Goal: Task Accomplishment & Management: Manage account settings

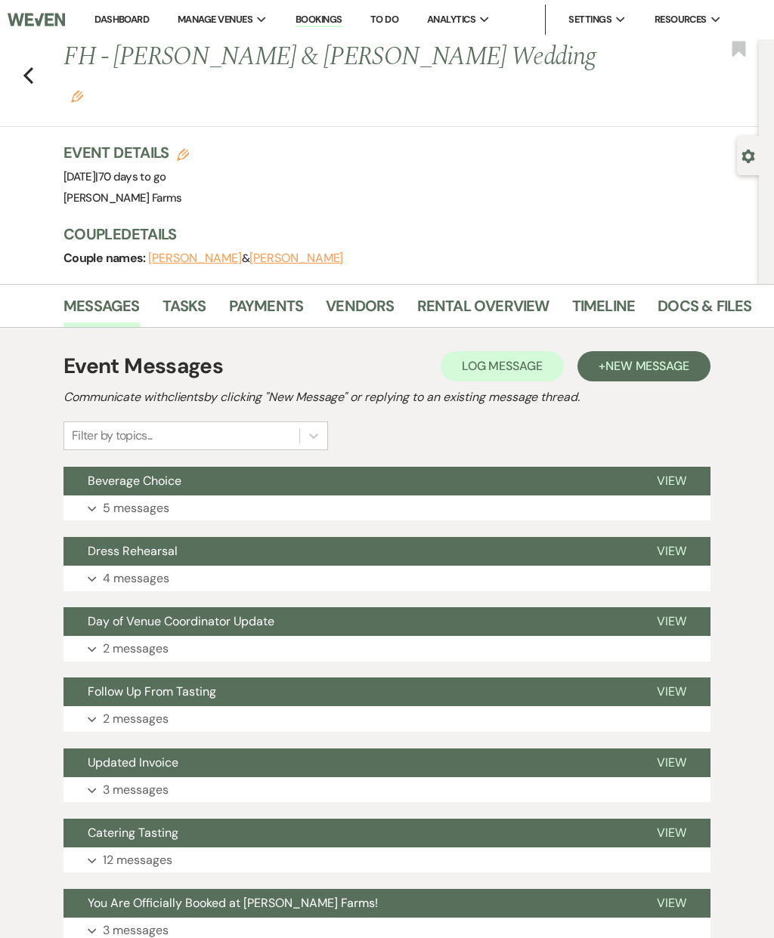
click at [453, 467] on button "Beverage Choice" at bounding box center [347, 481] width 569 height 29
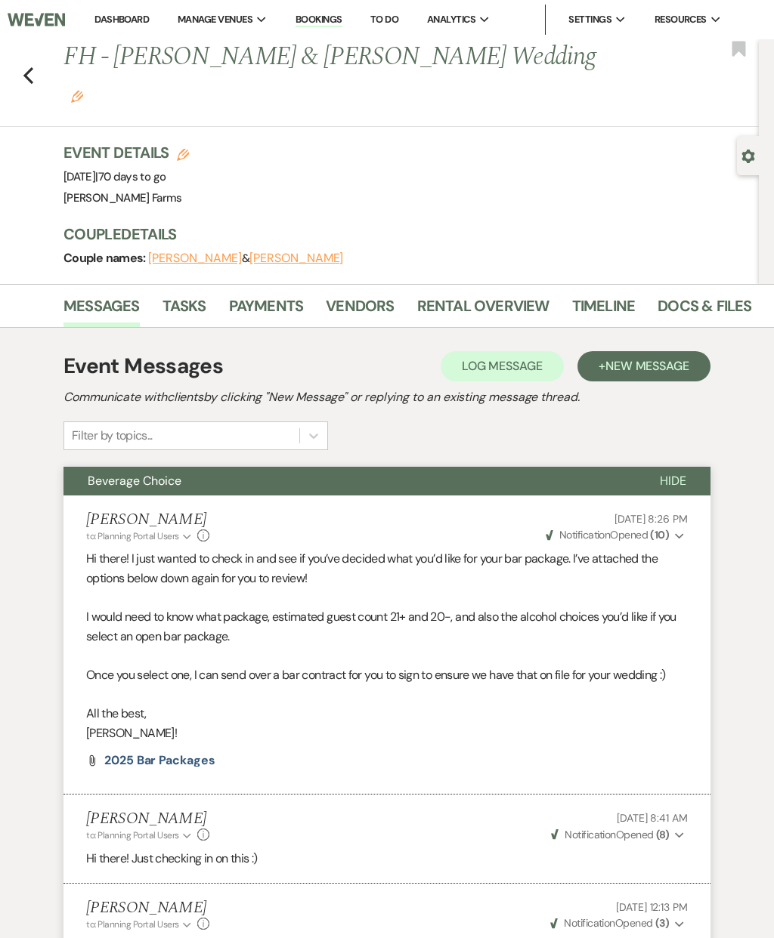
click at [119, 22] on link "Dashboard" at bounding box center [121, 19] width 54 height 13
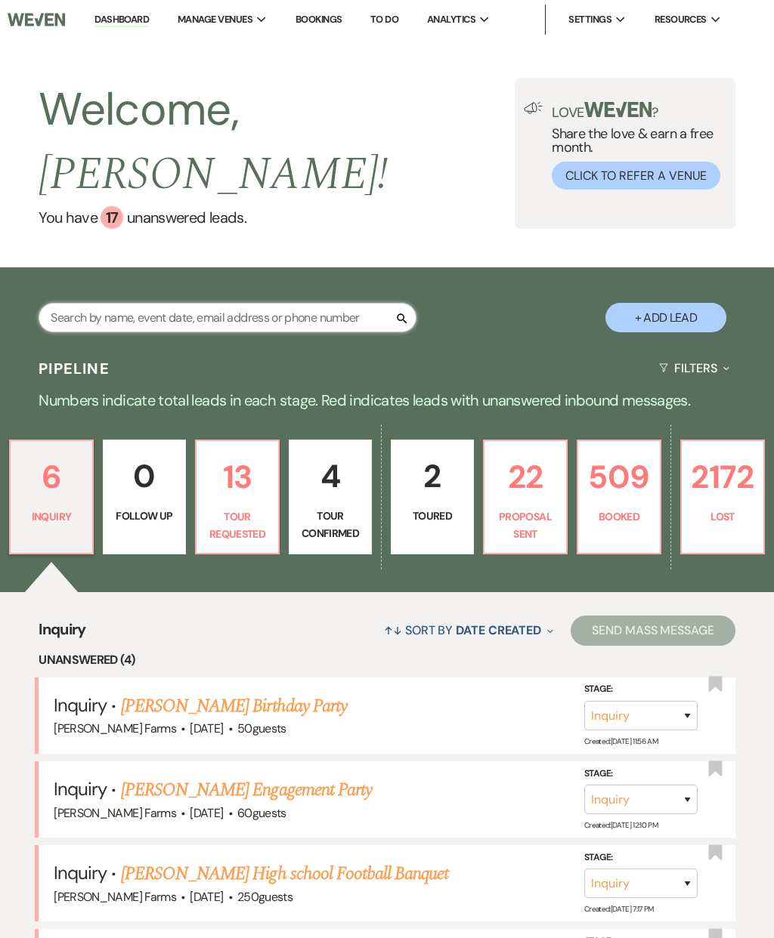
click at [88, 303] on input "text" at bounding box center [228, 317] width 378 height 29
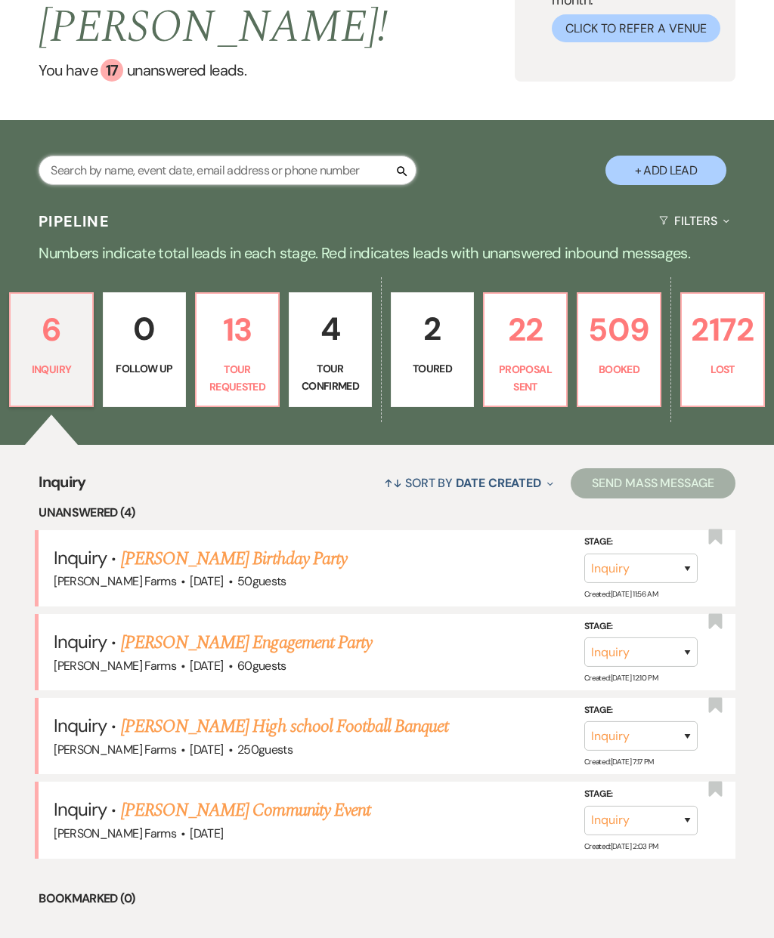
scroll to position [143, 0]
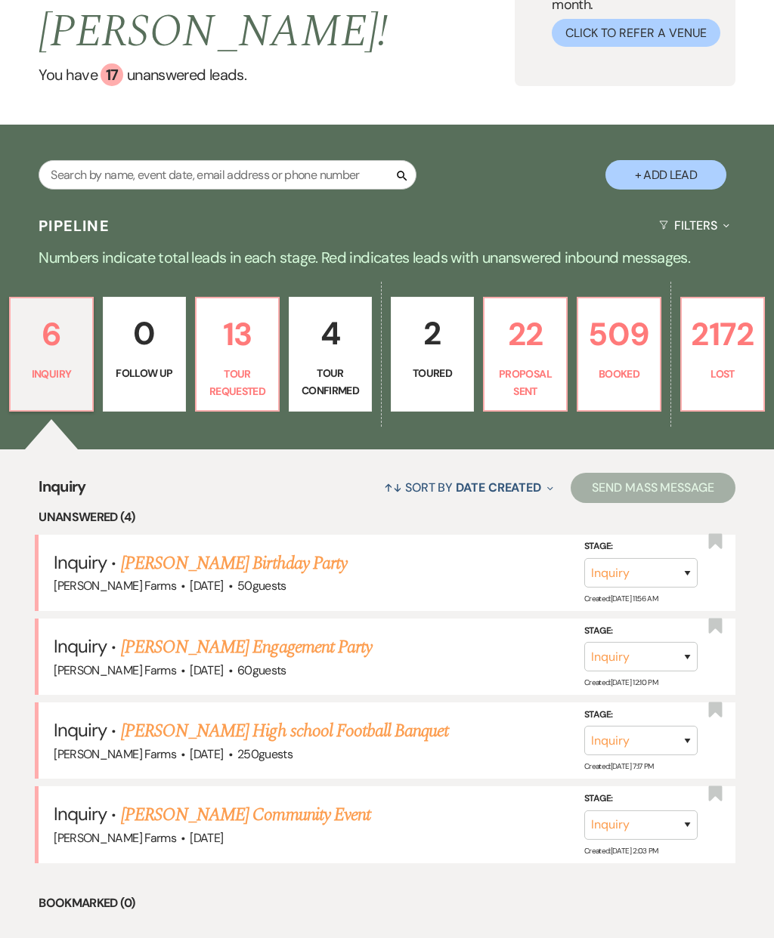
click at [329, 318] on p "4" at bounding box center [329, 333] width 63 height 51
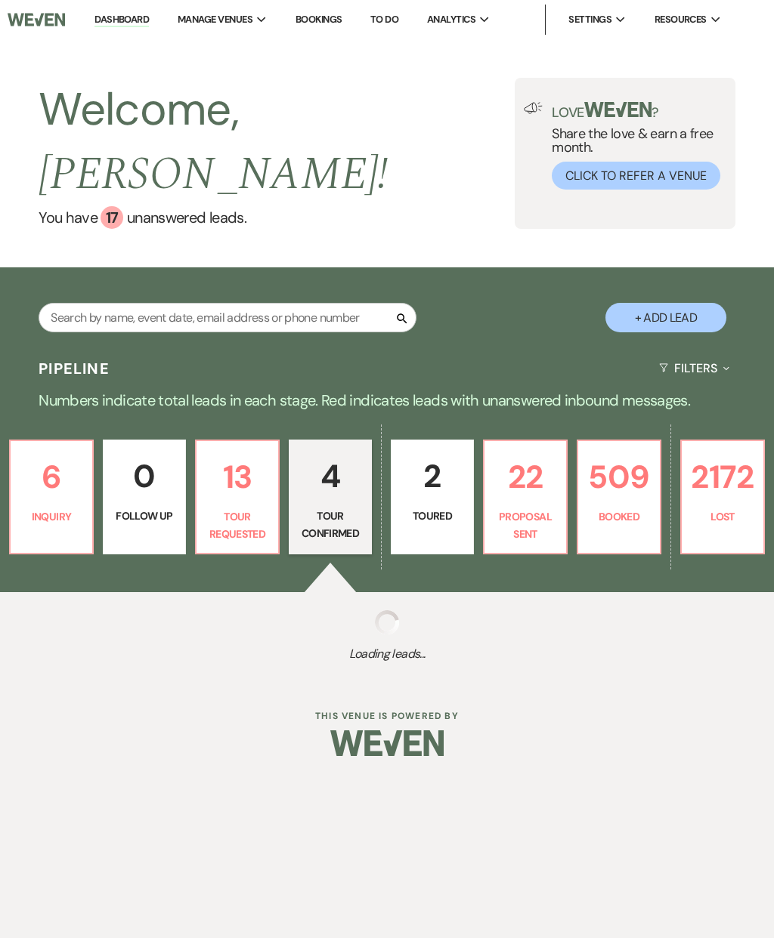
select select "4"
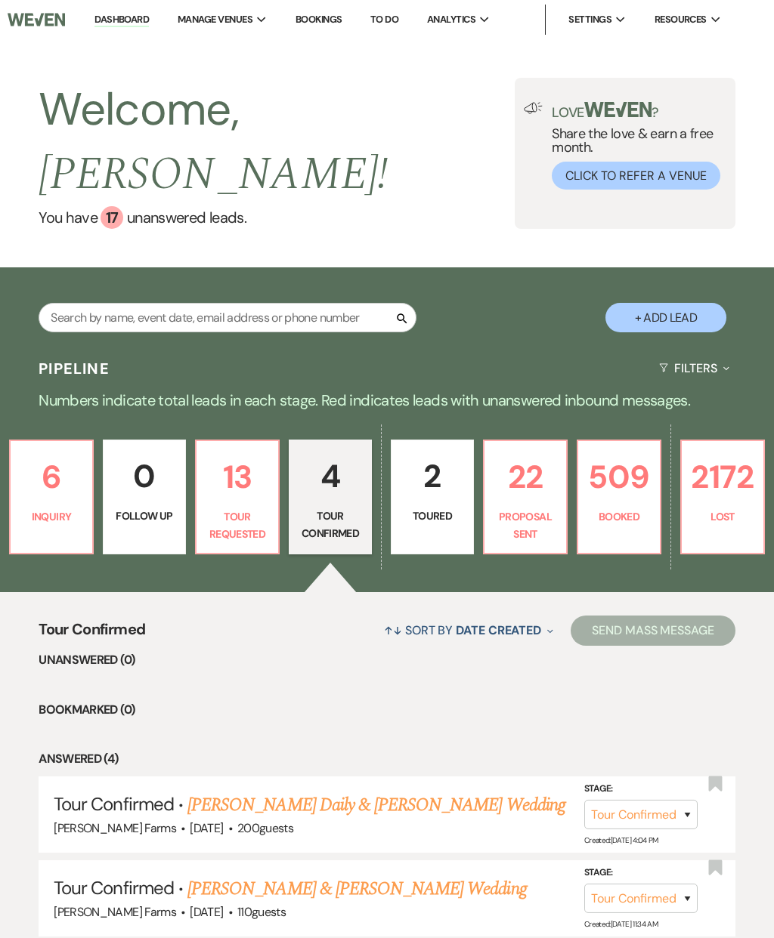
click at [539, 452] on p "22" at bounding box center [524, 477] width 63 height 51
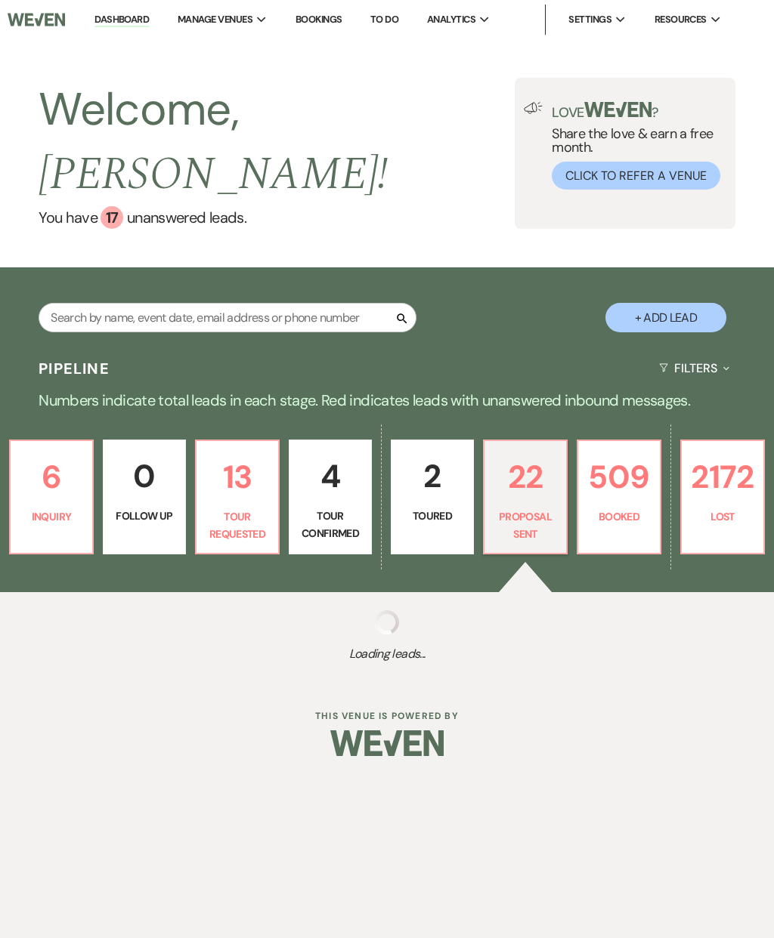
select select "6"
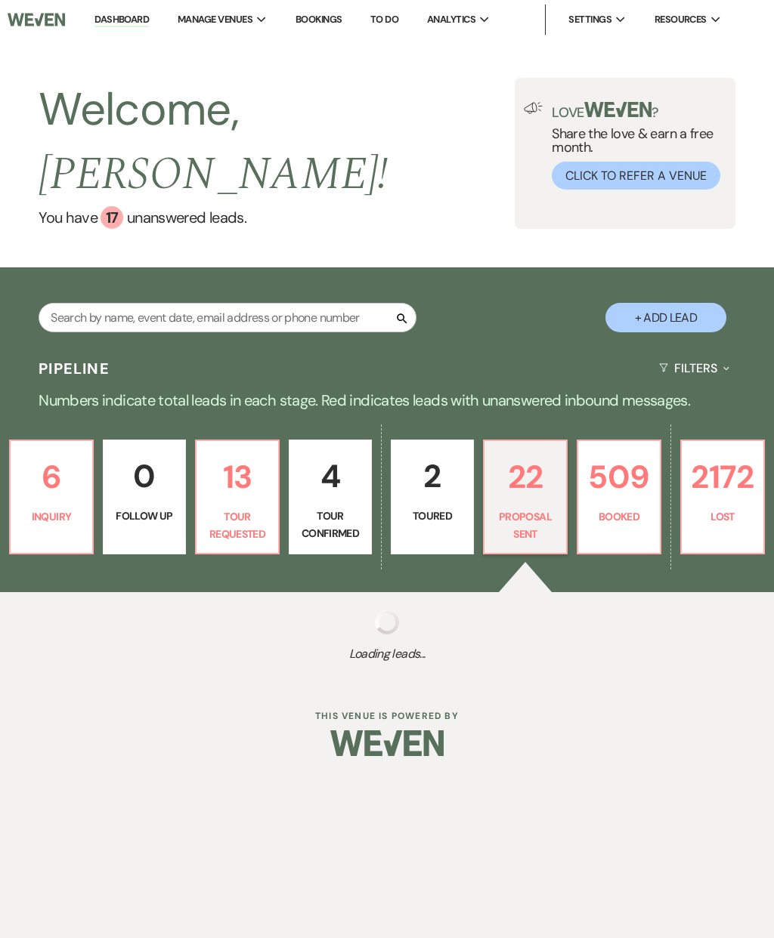
select select "6"
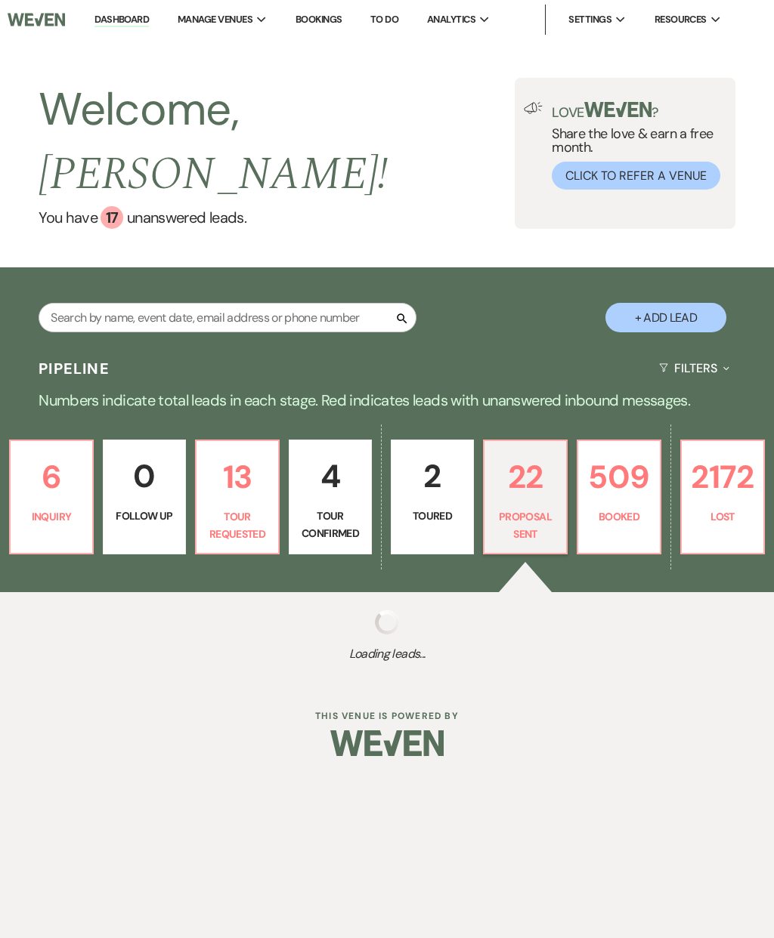
select select "6"
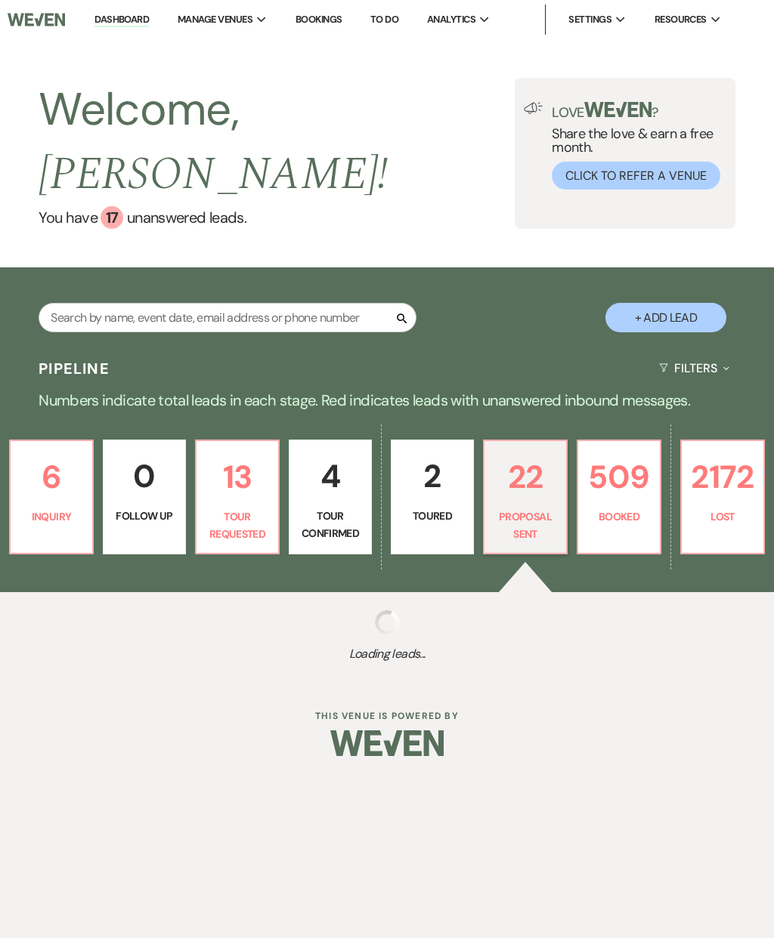
select select "6"
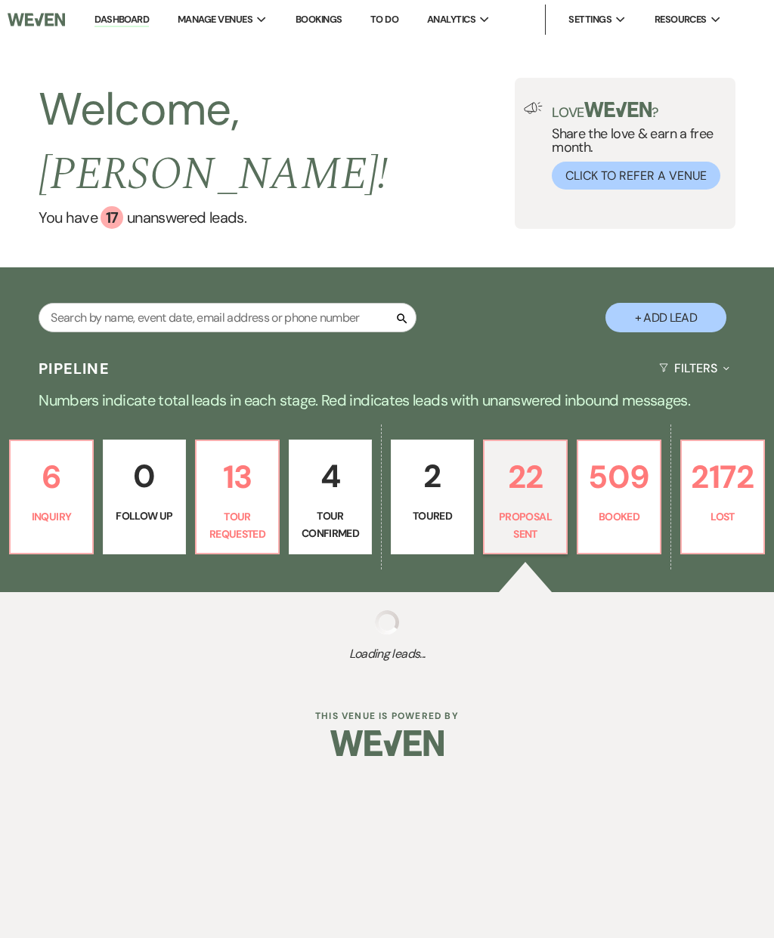
select select "6"
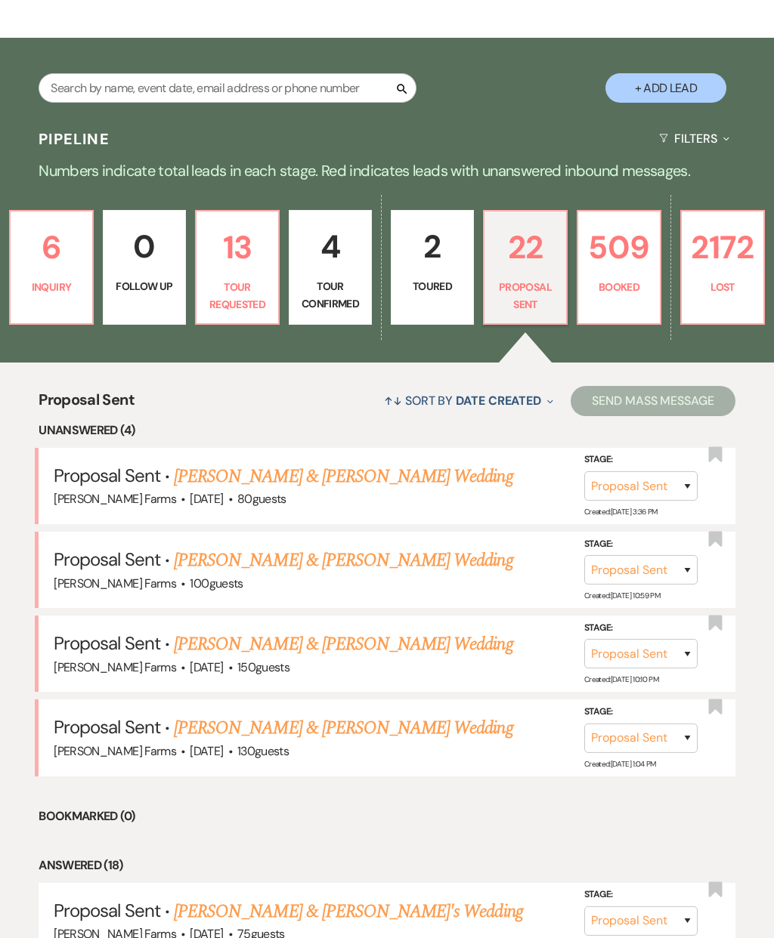
scroll to position [230, 0]
click at [439, 631] on link "[PERSON_NAME] & [PERSON_NAME] Wedding" at bounding box center [343, 644] width 339 height 27
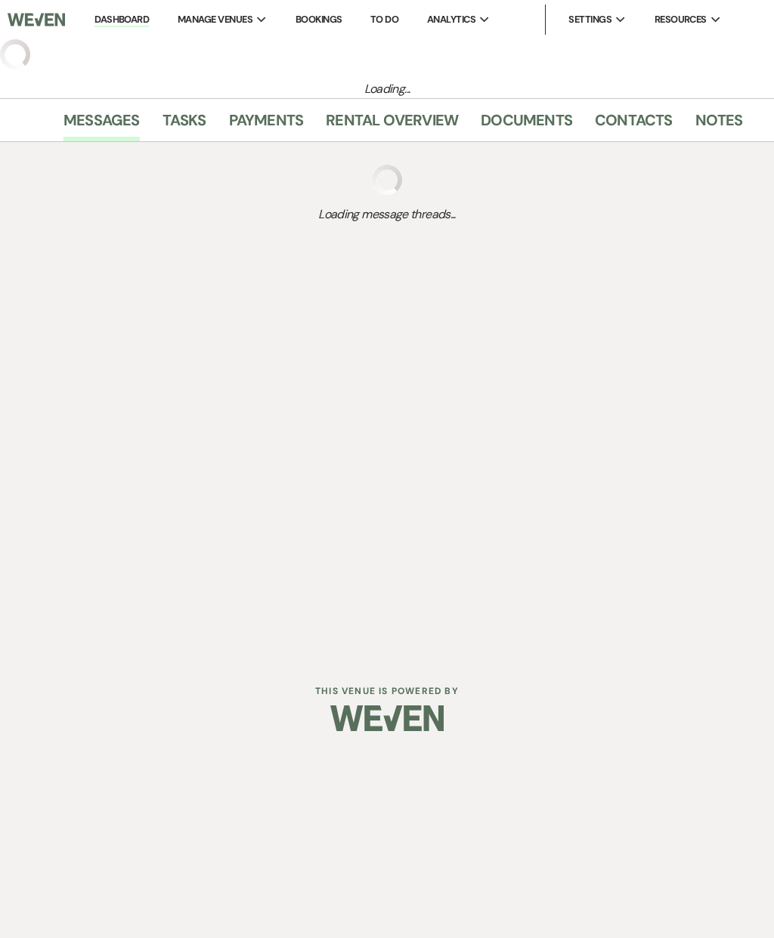
select select "6"
select select "5"
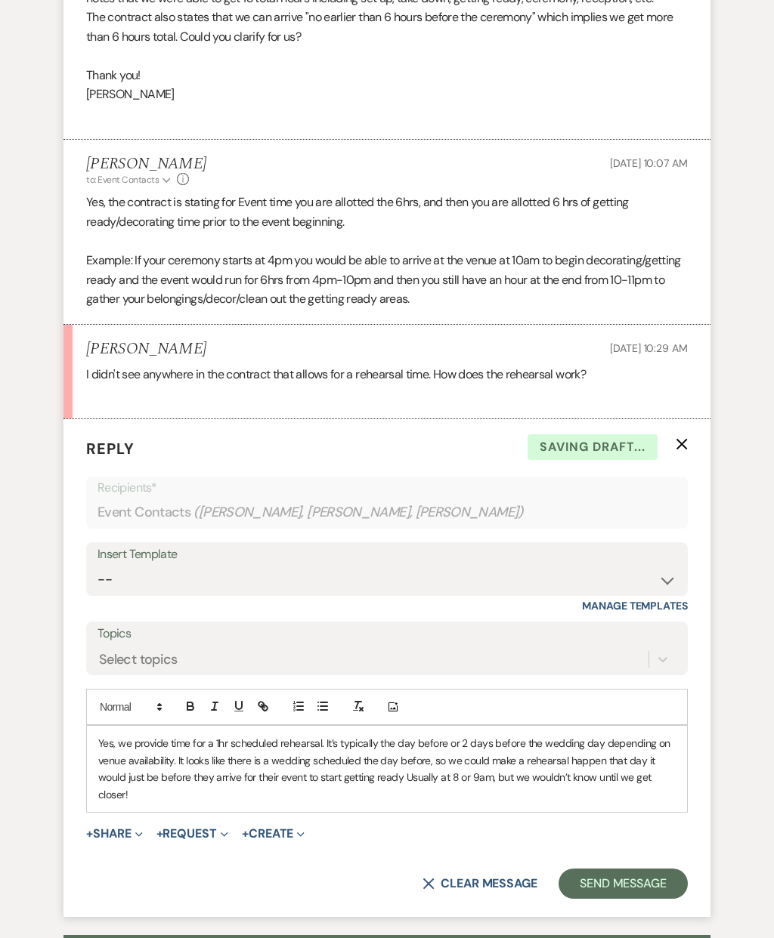
scroll to position [728, 0]
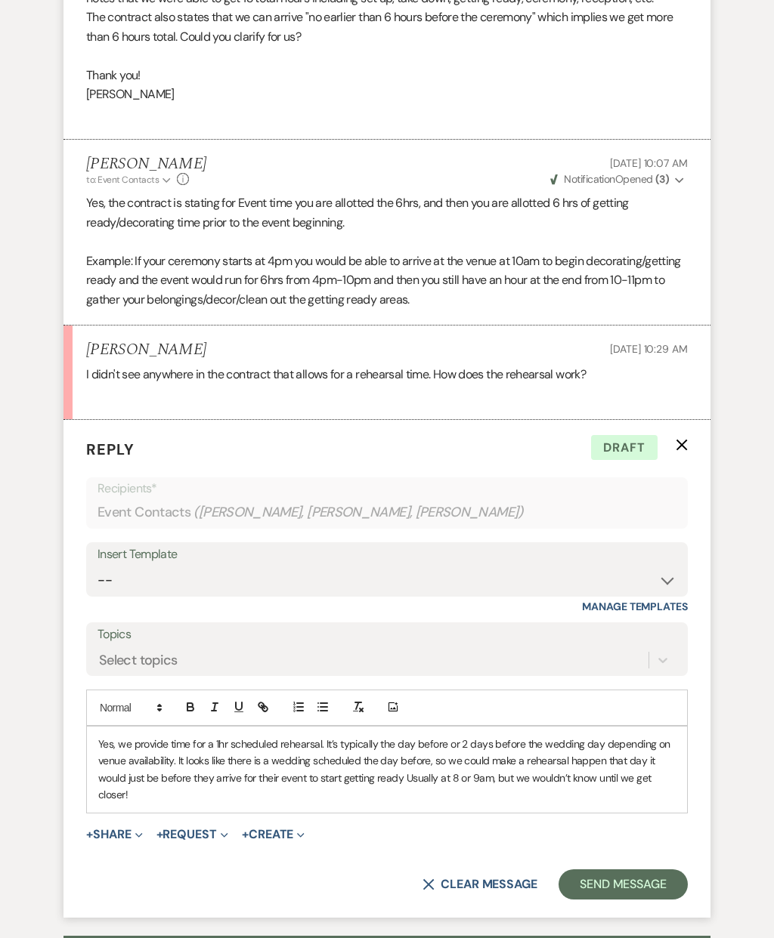
click at [641, 873] on button "Send Message" at bounding box center [622, 885] width 129 height 30
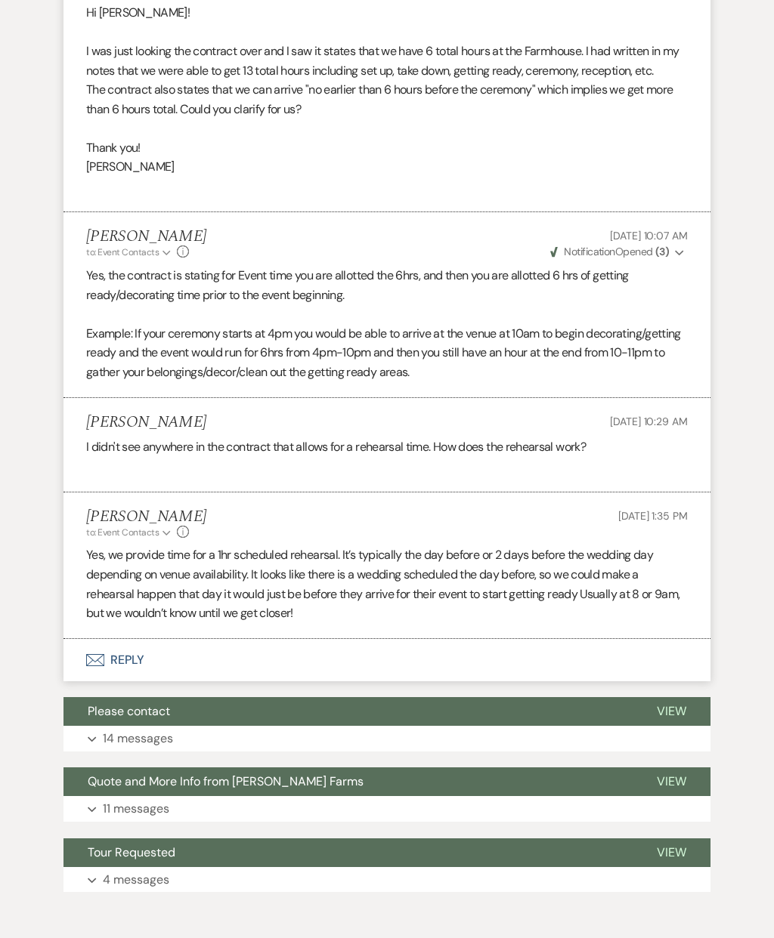
scroll to position [654, 0]
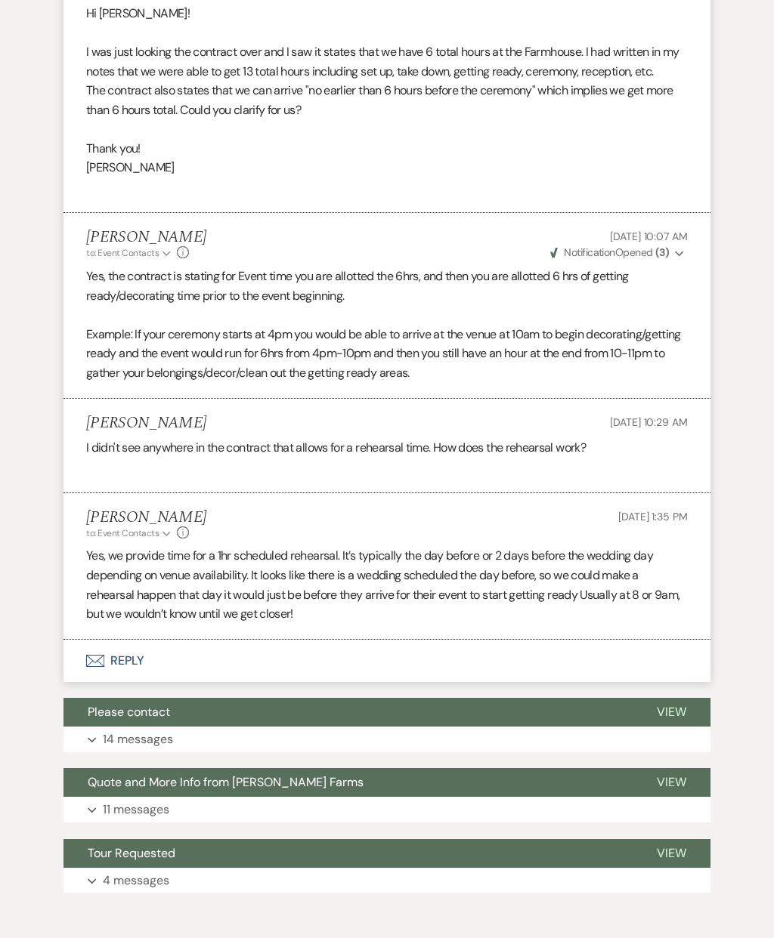
click at [395, 727] on button "Expand 14 messages" at bounding box center [386, 740] width 647 height 26
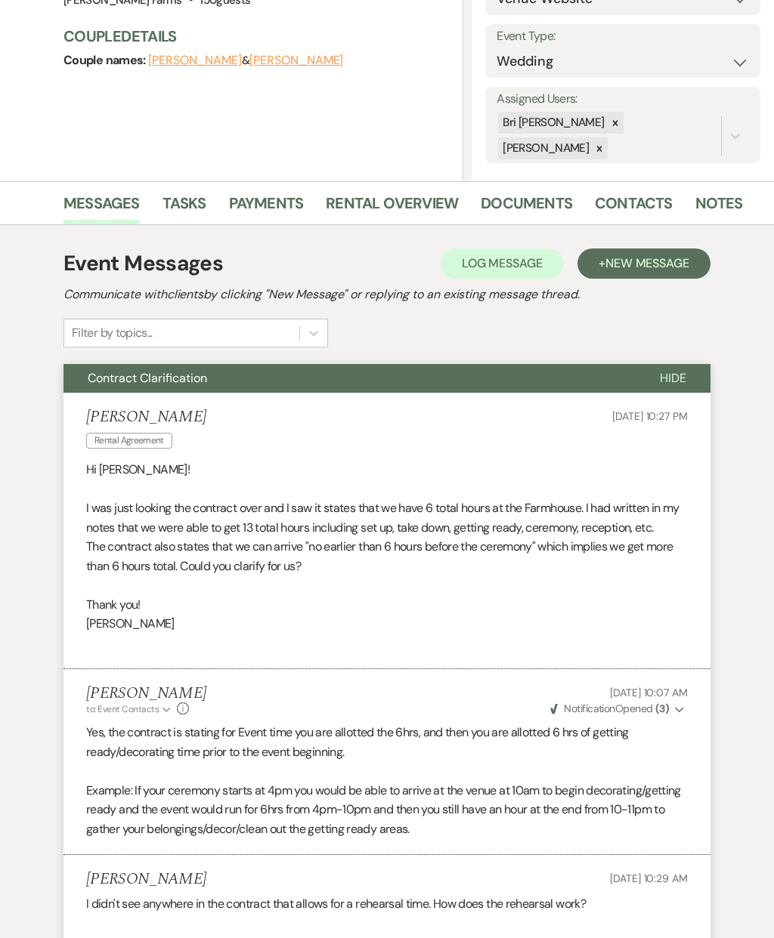
scroll to position [0, 0]
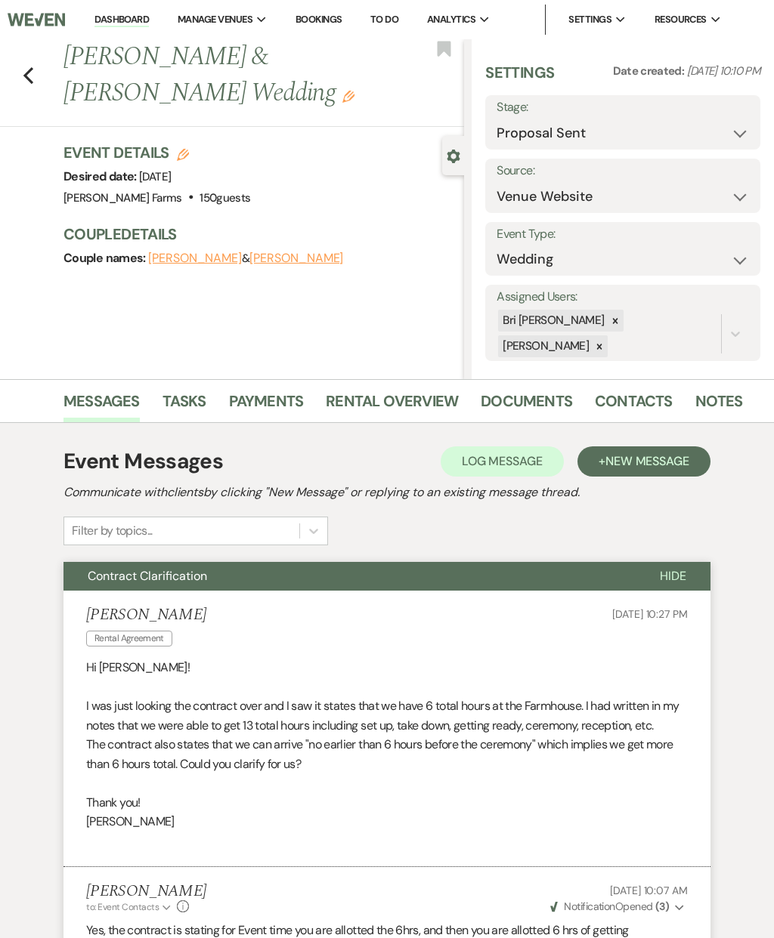
click at [131, 20] on link "Dashboard" at bounding box center [121, 20] width 54 height 14
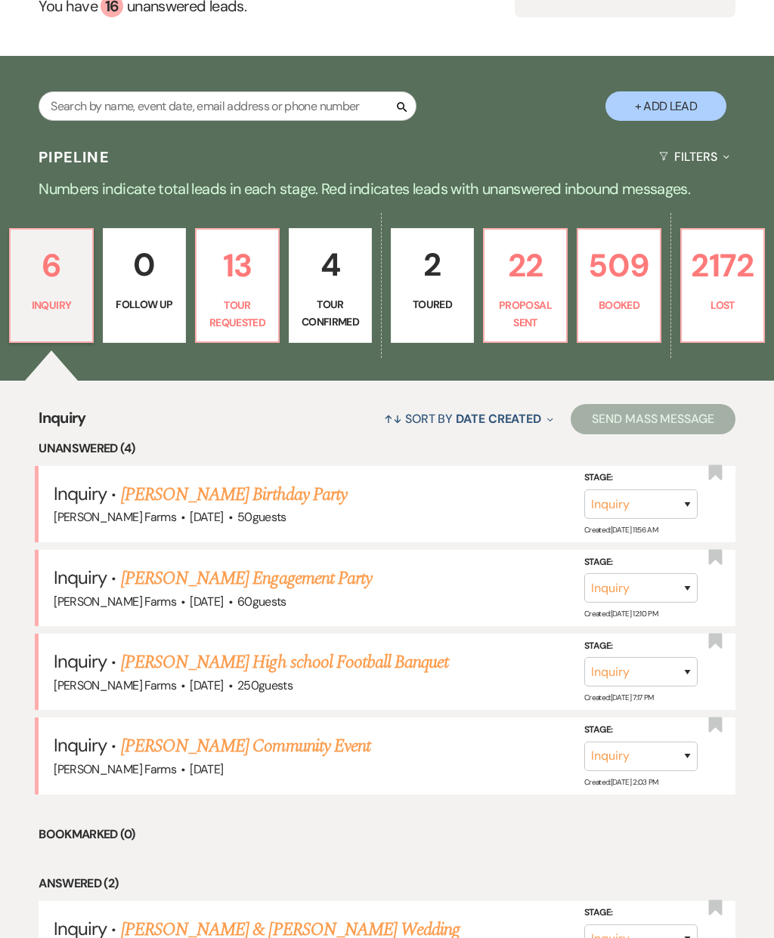
scroll to position [212, 0]
